Goal: Connect with others: Connect with other users

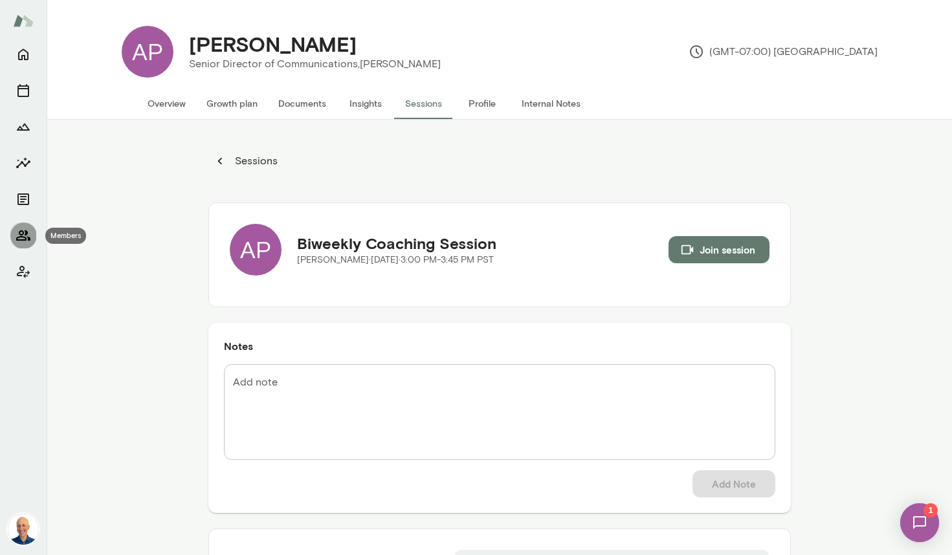
click at [23, 231] on icon "Members" at bounding box center [24, 236] width 16 height 16
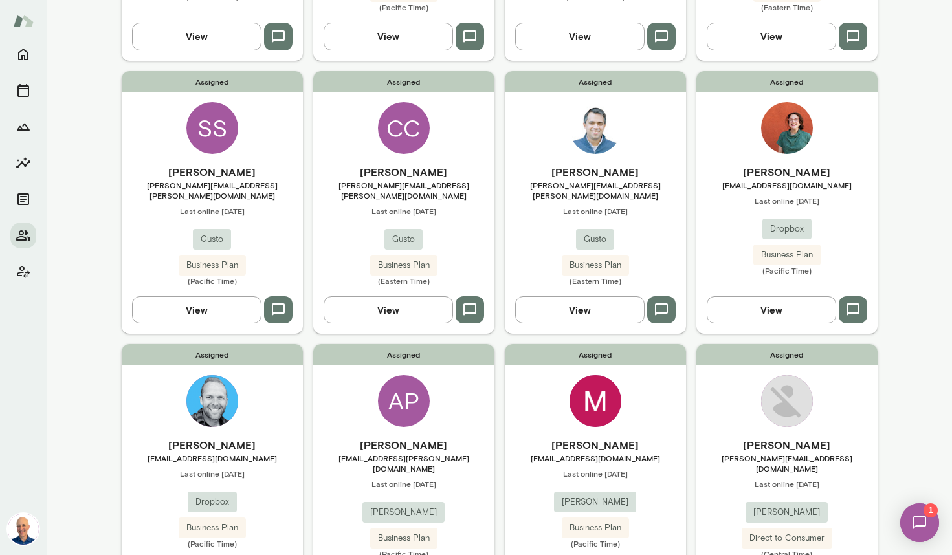
scroll to position [385, 0]
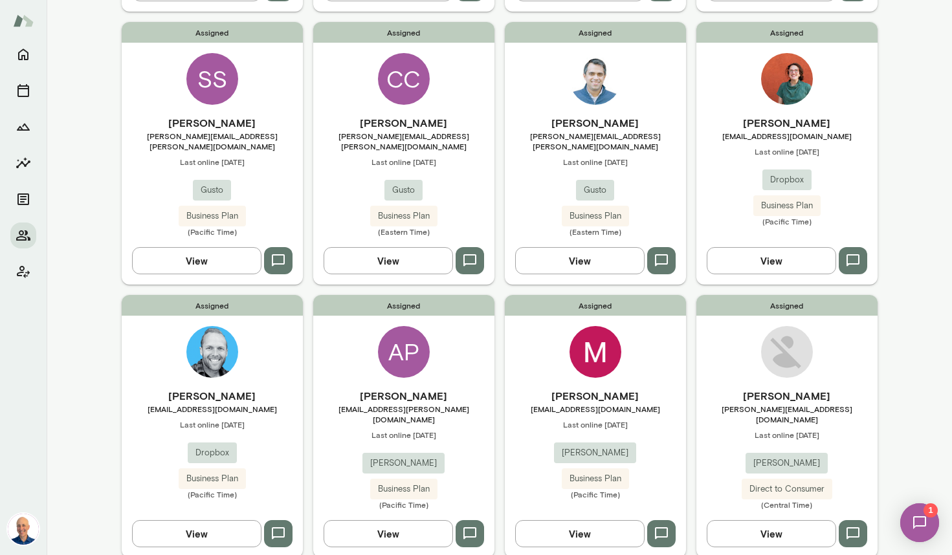
click at [539, 340] on div "Assigned [PERSON_NAME] [EMAIL_ADDRESS][DOMAIN_NAME] Last online [DATE] [PERSON_…" at bounding box center [595, 426] width 181 height 263
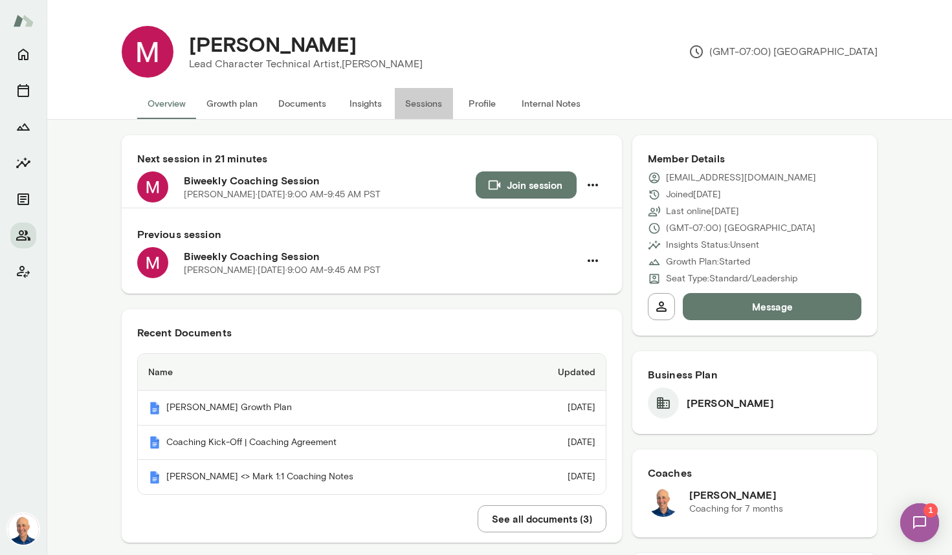
click at [432, 103] on button "Sessions" at bounding box center [424, 103] width 58 height 31
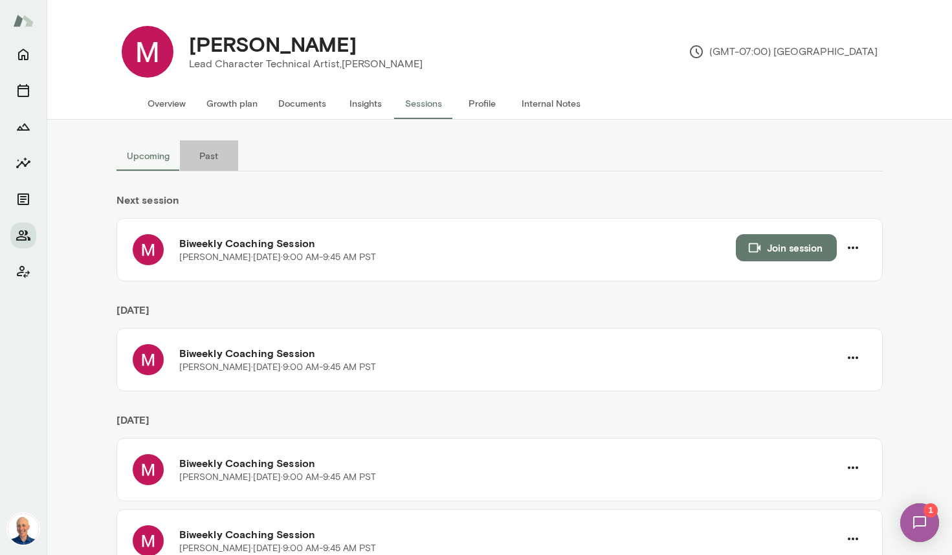
click at [209, 148] on button "Past" at bounding box center [209, 155] width 58 height 31
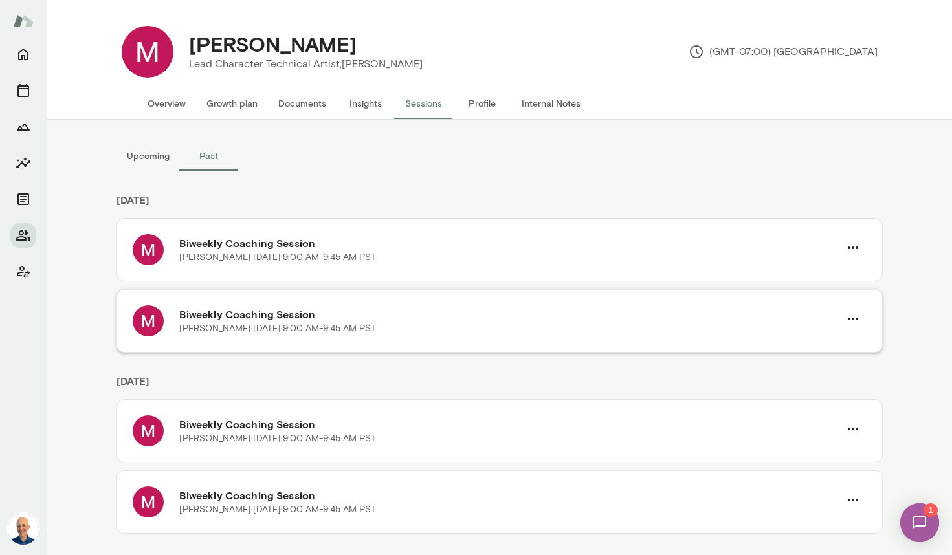
scroll to position [992, 0]
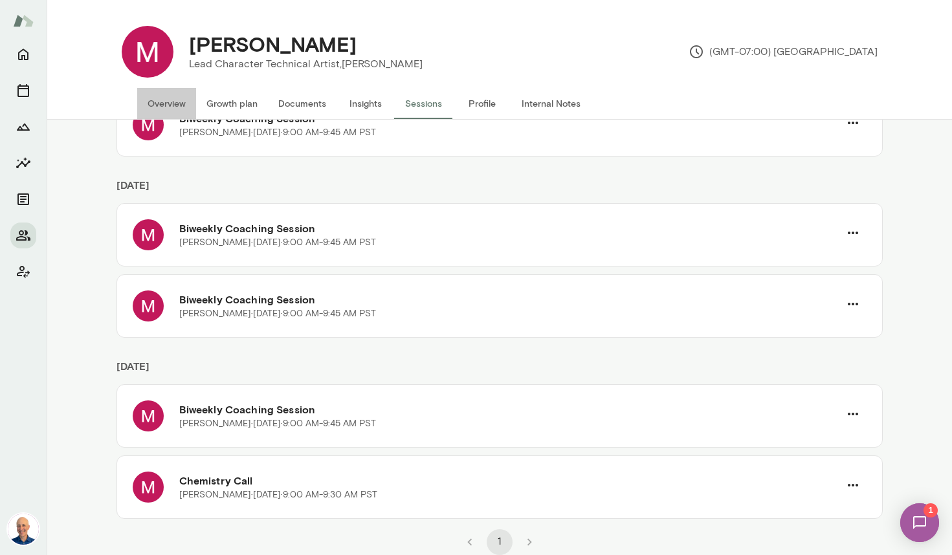
click at [164, 102] on button "Overview" at bounding box center [166, 103] width 59 height 31
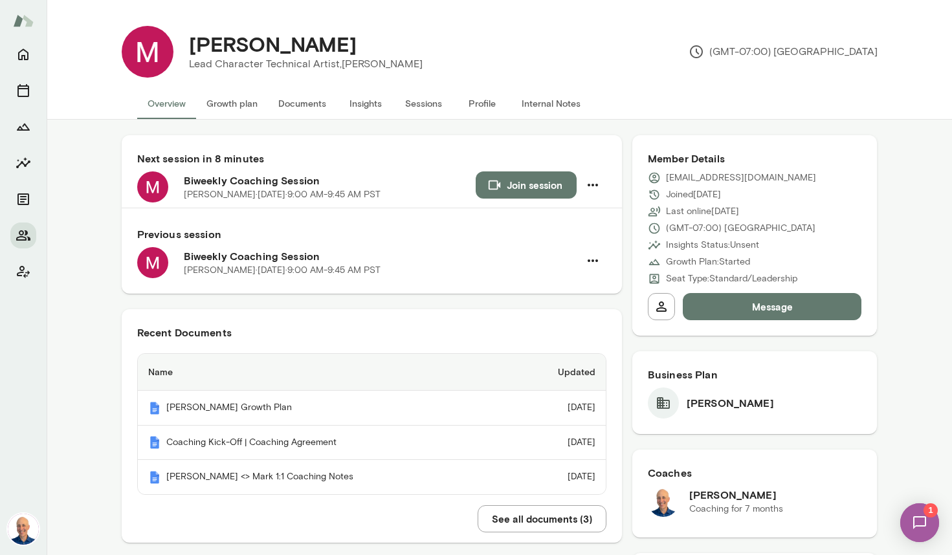
click at [551, 100] on button "Internal Notes" at bounding box center [551, 103] width 80 height 31
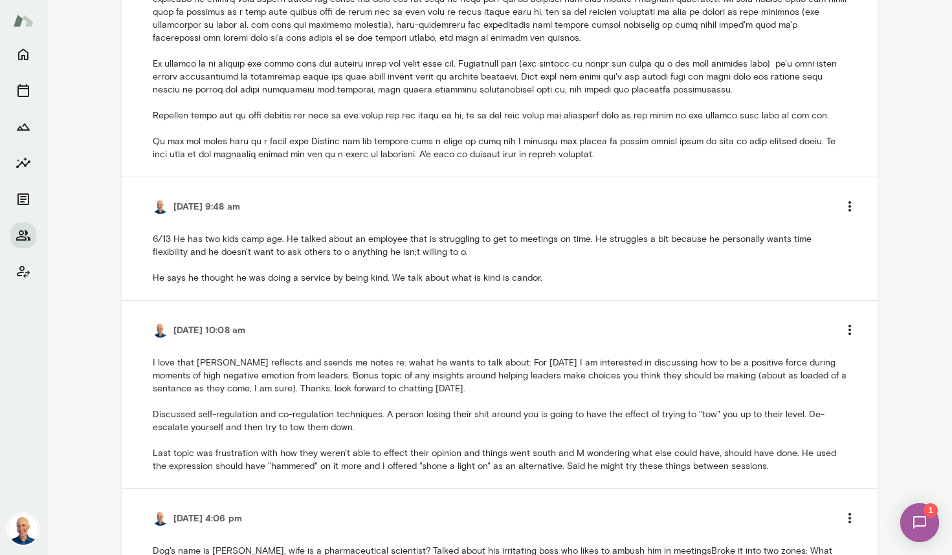
scroll to position [1635, 0]
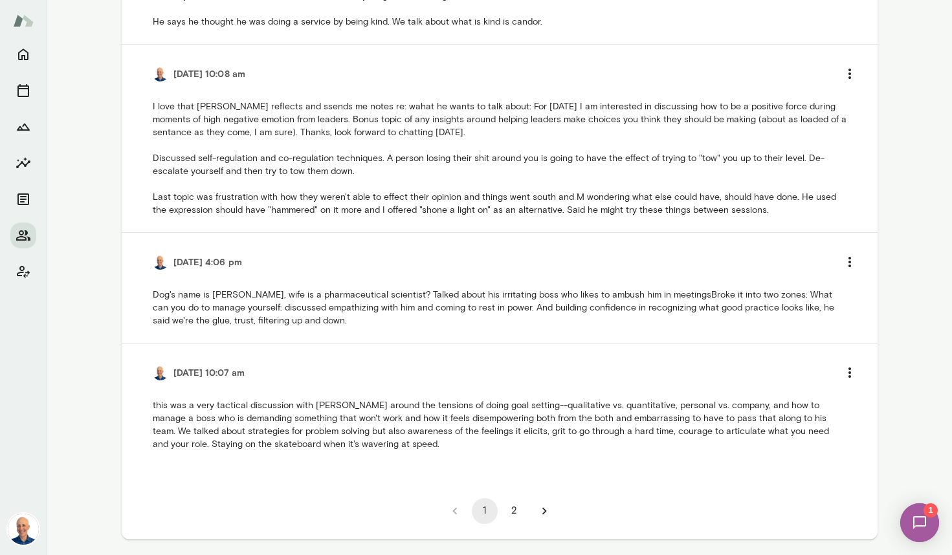
click at [513, 507] on button "2" at bounding box center [514, 511] width 26 height 26
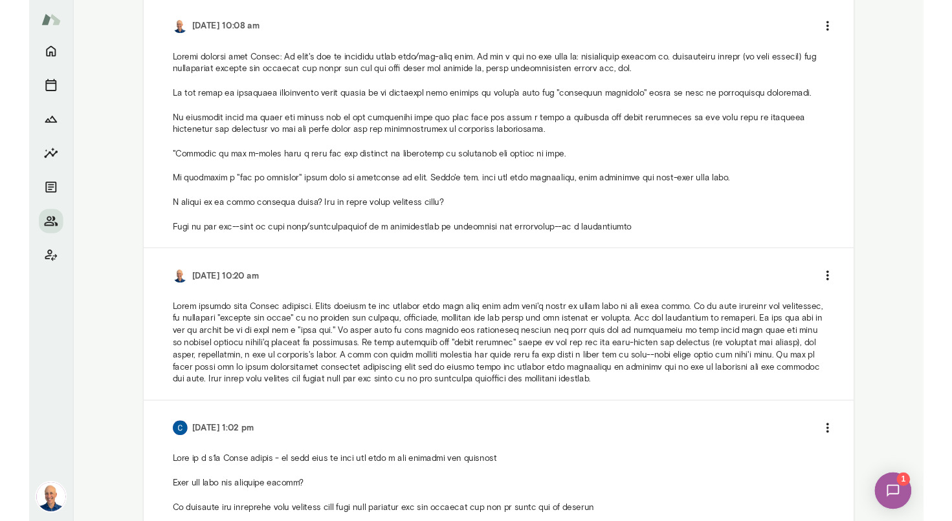
scroll to position [0, 0]
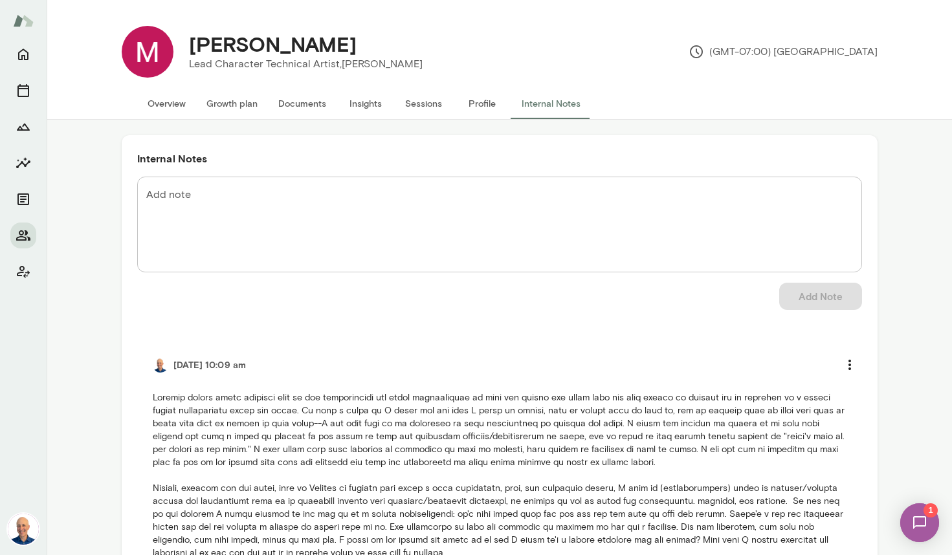
click at [162, 102] on button "Overview" at bounding box center [166, 103] width 59 height 31
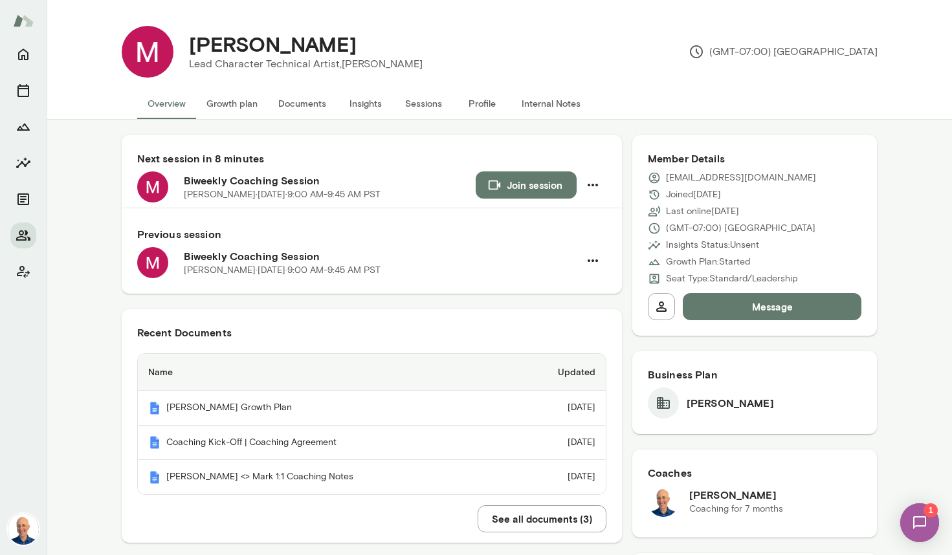
click at [228, 107] on button "Growth plan" at bounding box center [232, 103] width 72 height 31
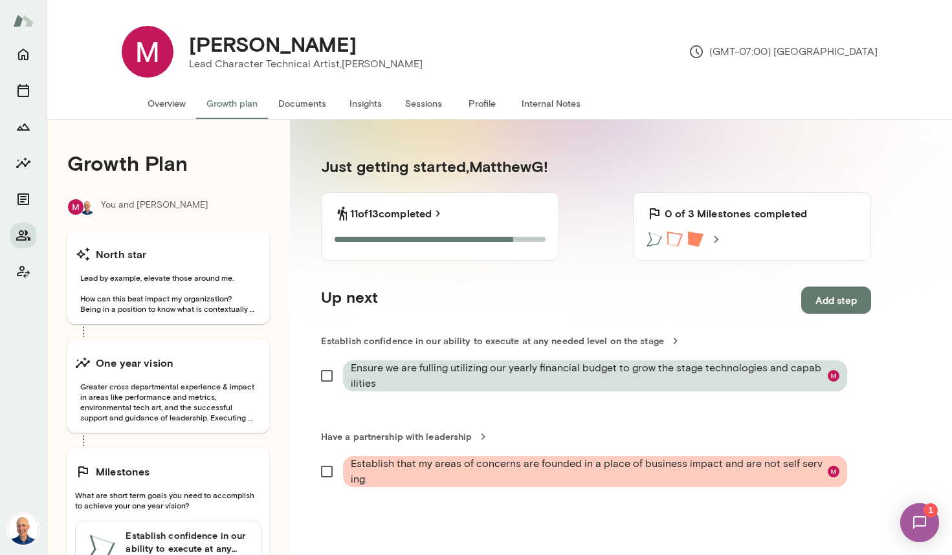
click at [175, 104] on button "Overview" at bounding box center [166, 103] width 59 height 31
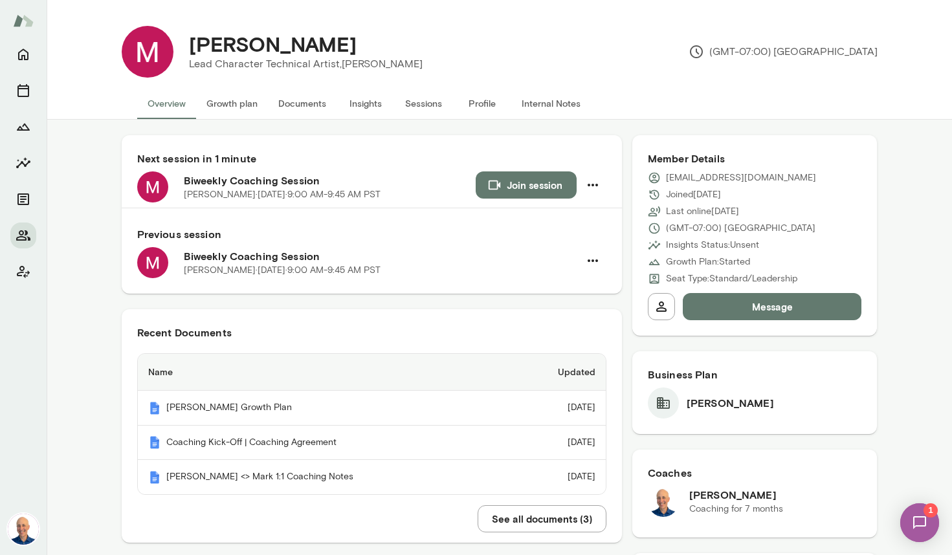
click at [521, 187] on button "Join session" at bounding box center [526, 184] width 101 height 27
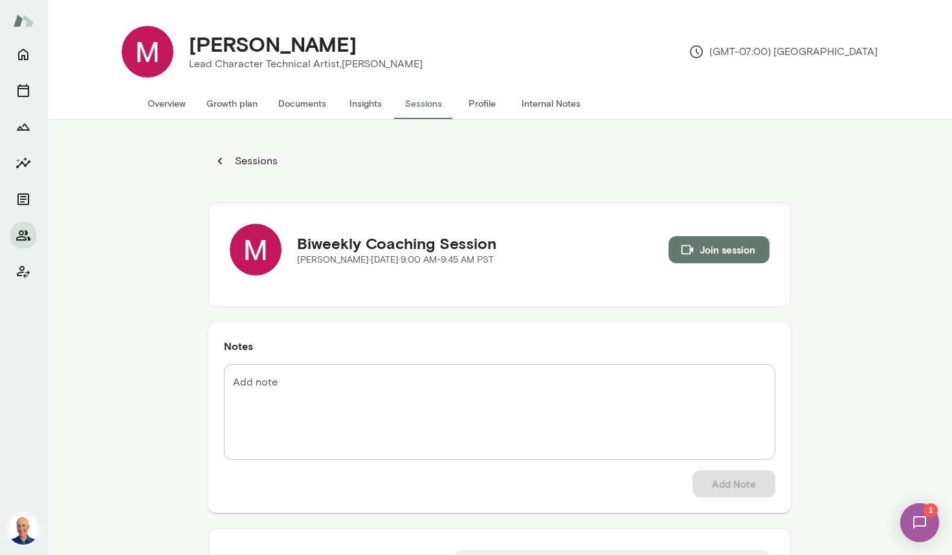
click at [247, 101] on button "Growth plan" at bounding box center [232, 103] width 72 height 31
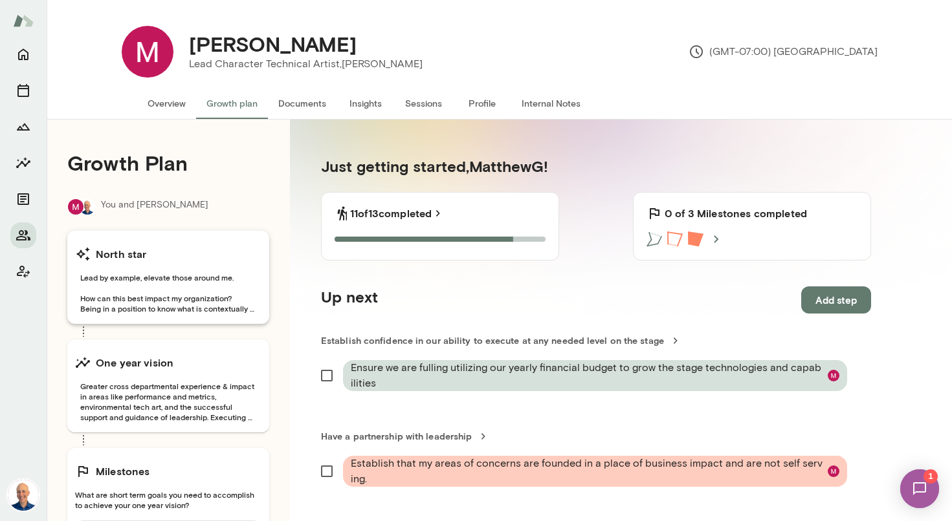
click at [163, 293] on span "Lead by example, elevate those around me. How can this best impact my organizat…" at bounding box center [168, 292] width 186 height 41
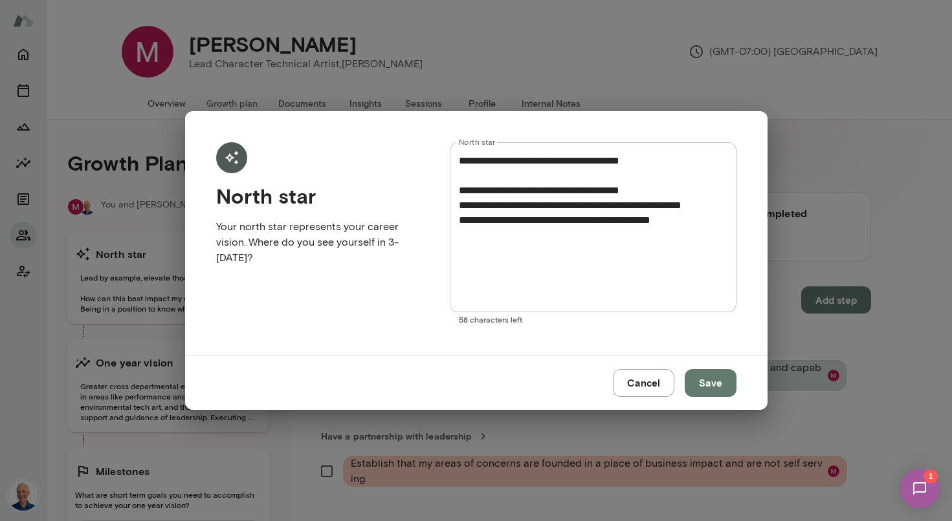
click at [641, 376] on button "Cancel" at bounding box center [643, 382] width 61 height 27
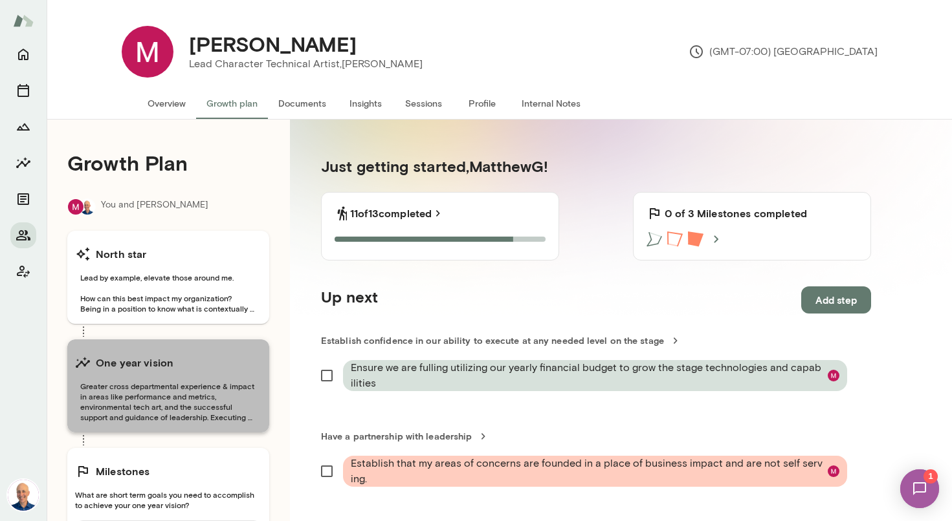
click at [193, 393] on span "Greater cross departmental experience & impact in areas like performance and me…" at bounding box center [168, 401] width 186 height 41
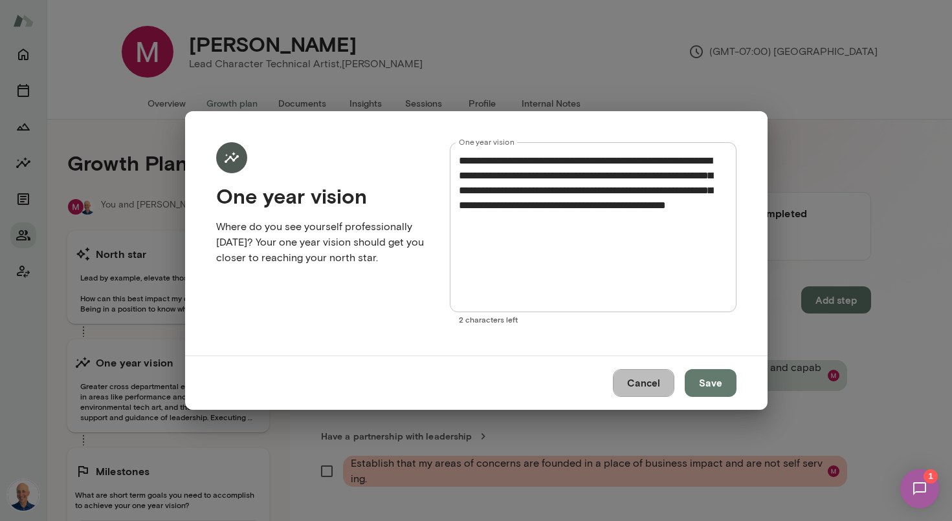
click at [640, 379] on button "Cancel" at bounding box center [643, 382] width 61 height 27
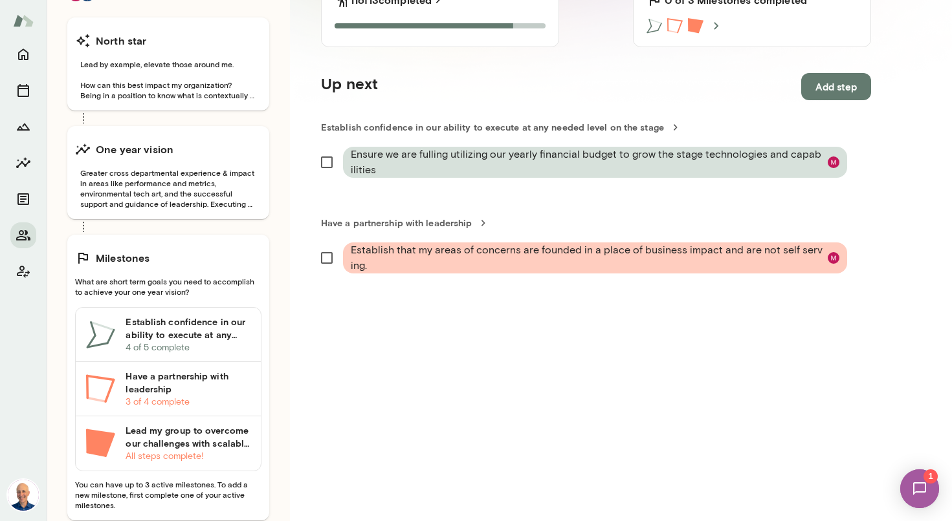
scroll to position [244, 0]
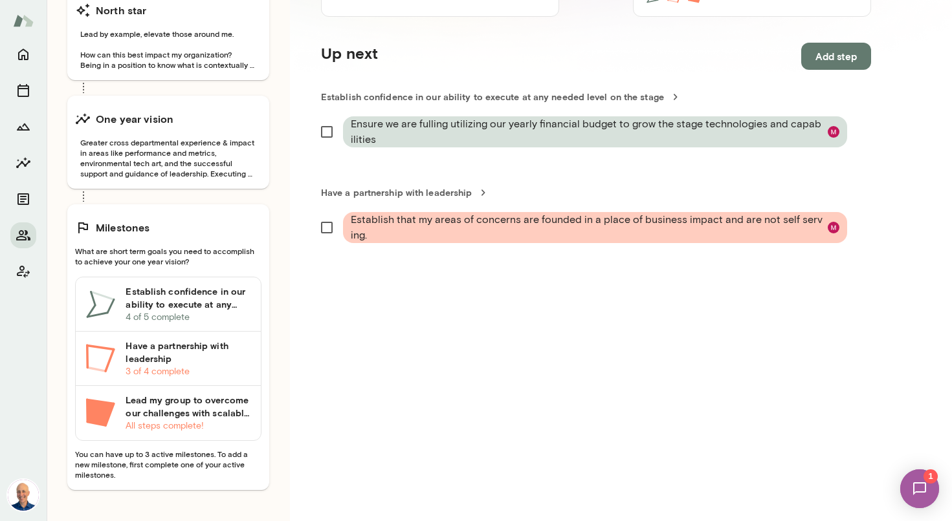
click at [206, 303] on h6 "Establish confidence in our ability to execute at any needed level on the stage" at bounding box center [188, 298] width 125 height 26
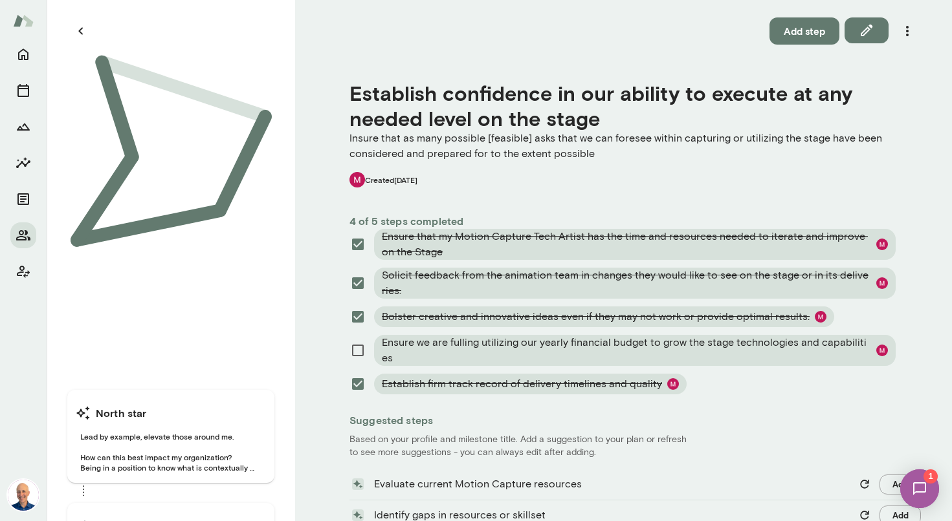
scroll to position [135, 0]
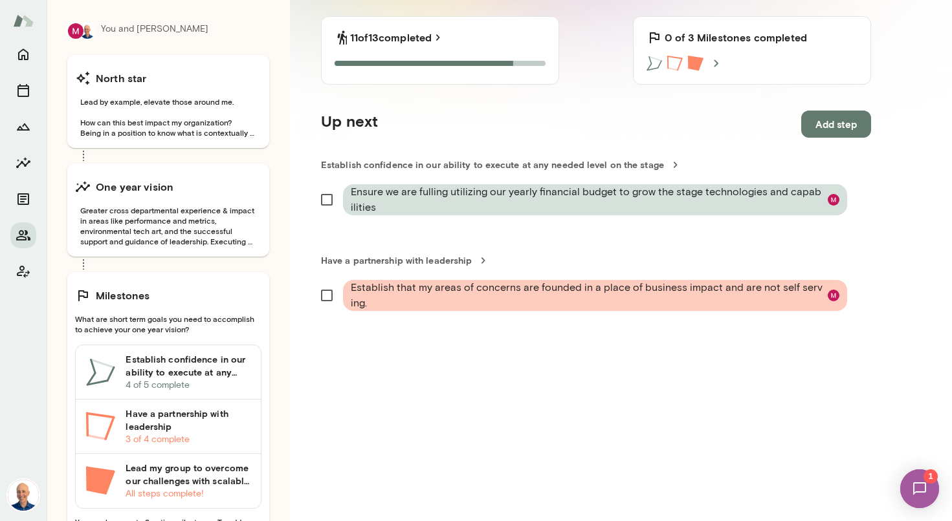
scroll to position [219, 0]
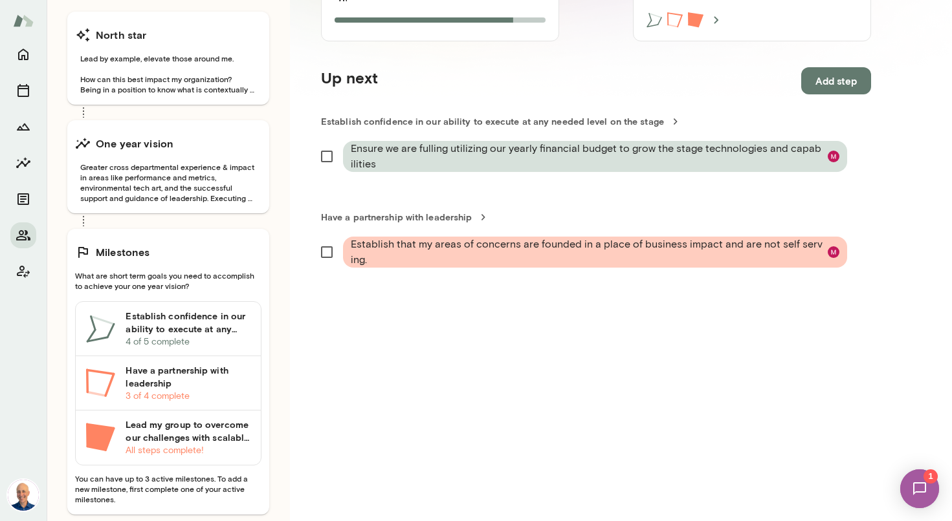
click at [201, 390] on p "3 of 4 complete" at bounding box center [188, 396] width 125 height 13
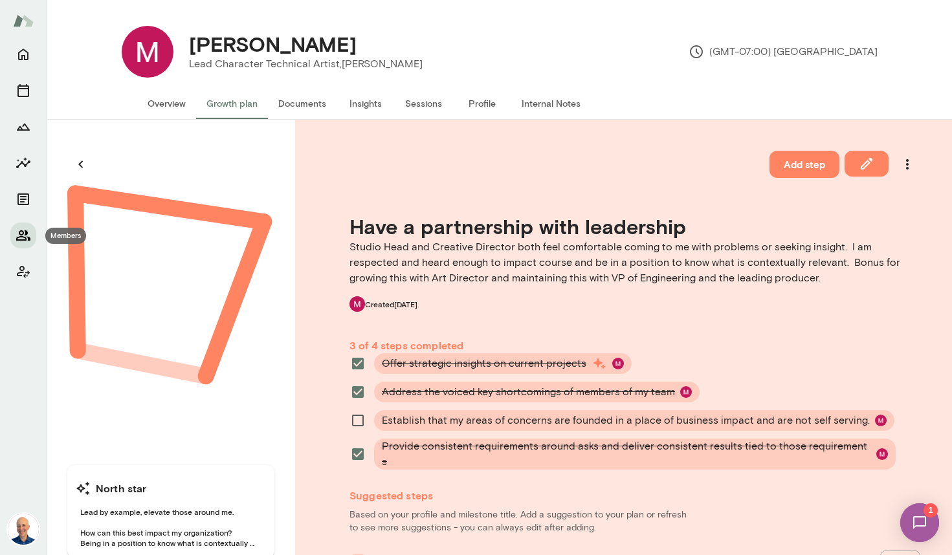
click at [19, 233] on icon "Members" at bounding box center [23, 235] width 14 height 10
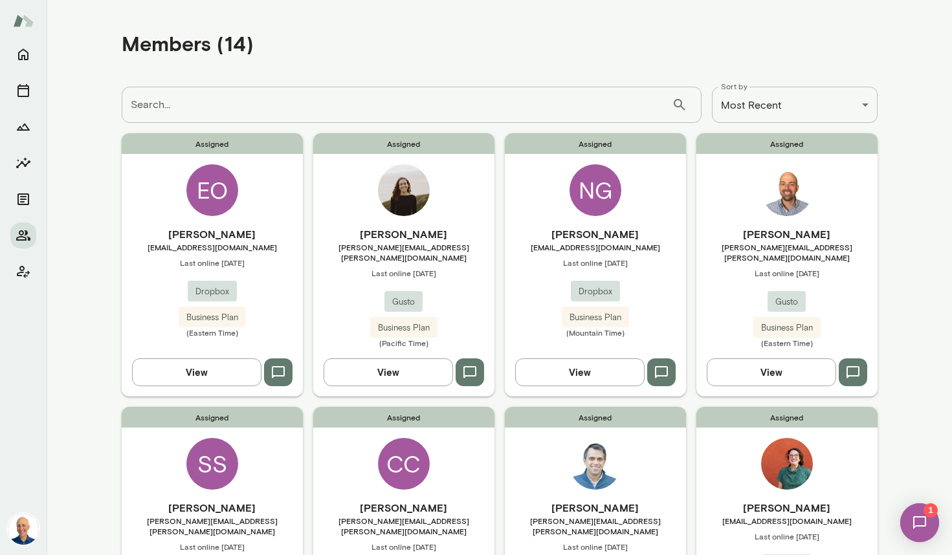
click at [276, 217] on div "Assigned EO [PERSON_NAME] [EMAIL_ADDRESS][DOMAIN_NAME] Last online [DATE] Dropb…" at bounding box center [212, 264] width 181 height 263
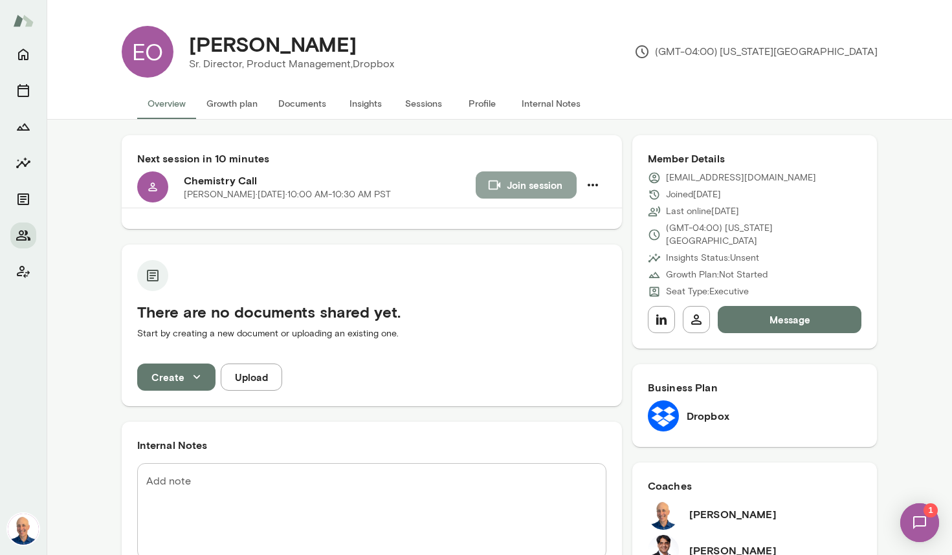
scroll to position [1, 0]
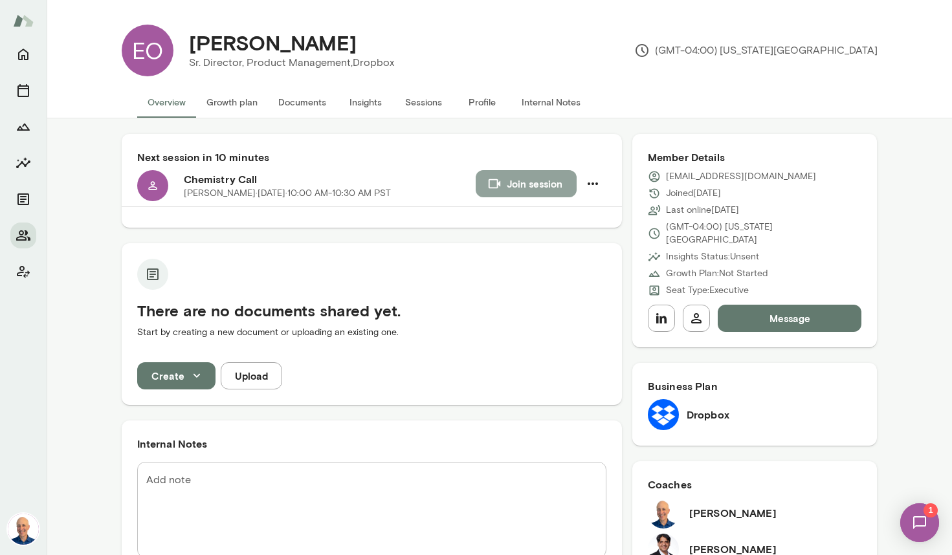
click at [525, 183] on button "Join session" at bounding box center [526, 183] width 101 height 27
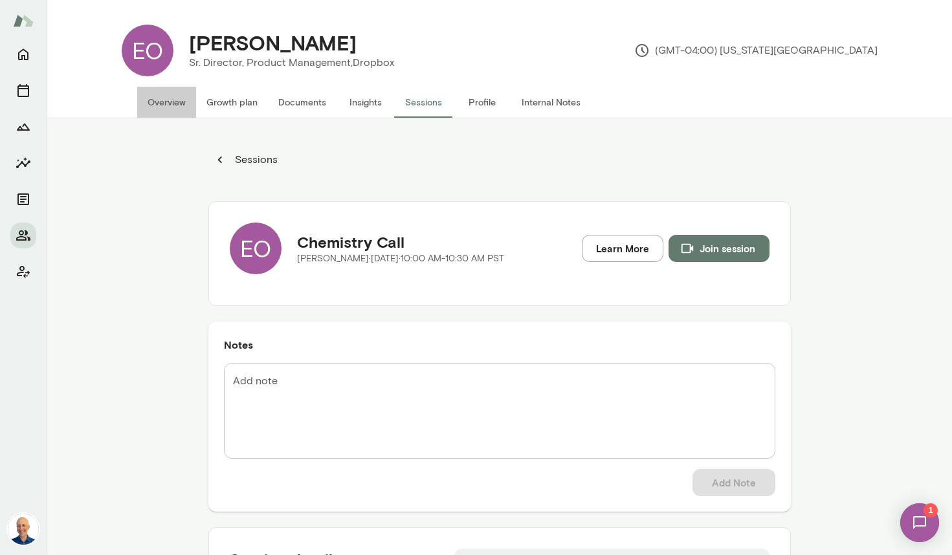
click at [178, 107] on button "Overview" at bounding box center [166, 102] width 59 height 31
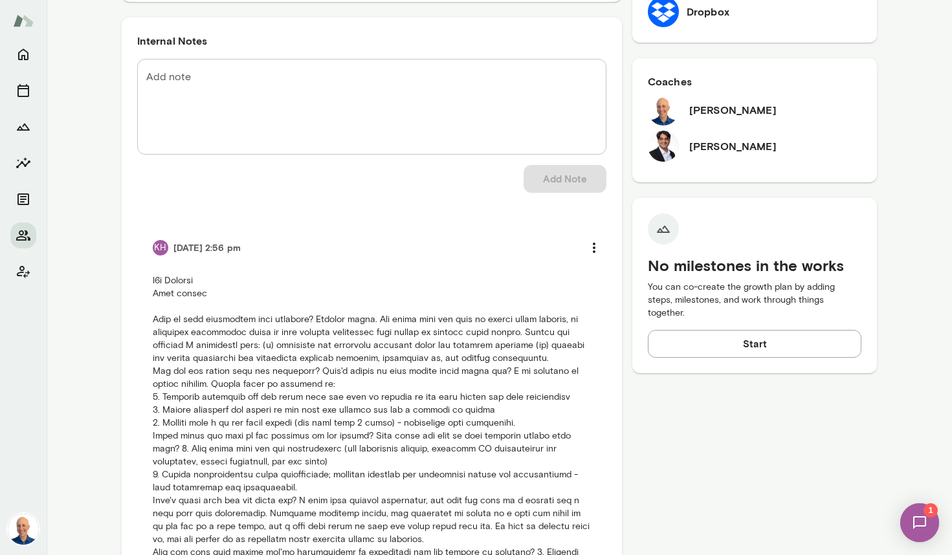
scroll to position [596, 0]
